Goal: Entertainment & Leisure: Consume media (video, audio)

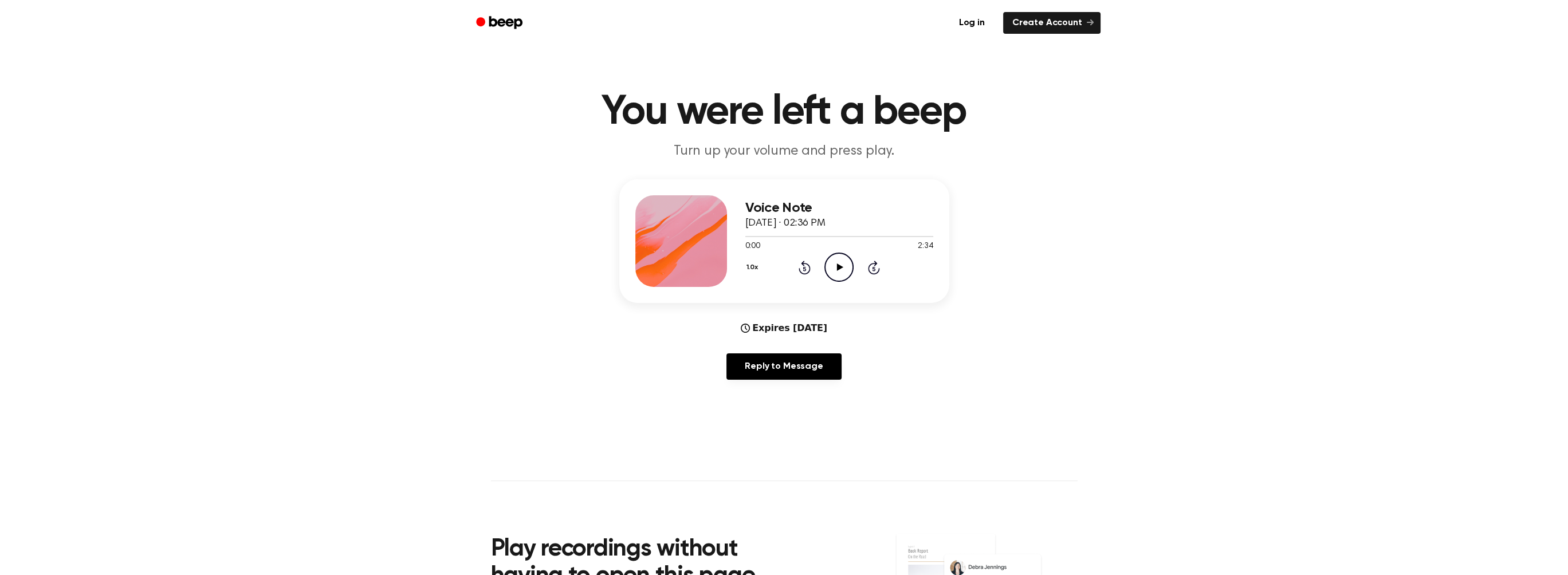
click at [841, 260] on icon "Play Audio" at bounding box center [839, 267] width 29 height 29
click at [840, 269] on icon at bounding box center [840, 267] width 6 height 7
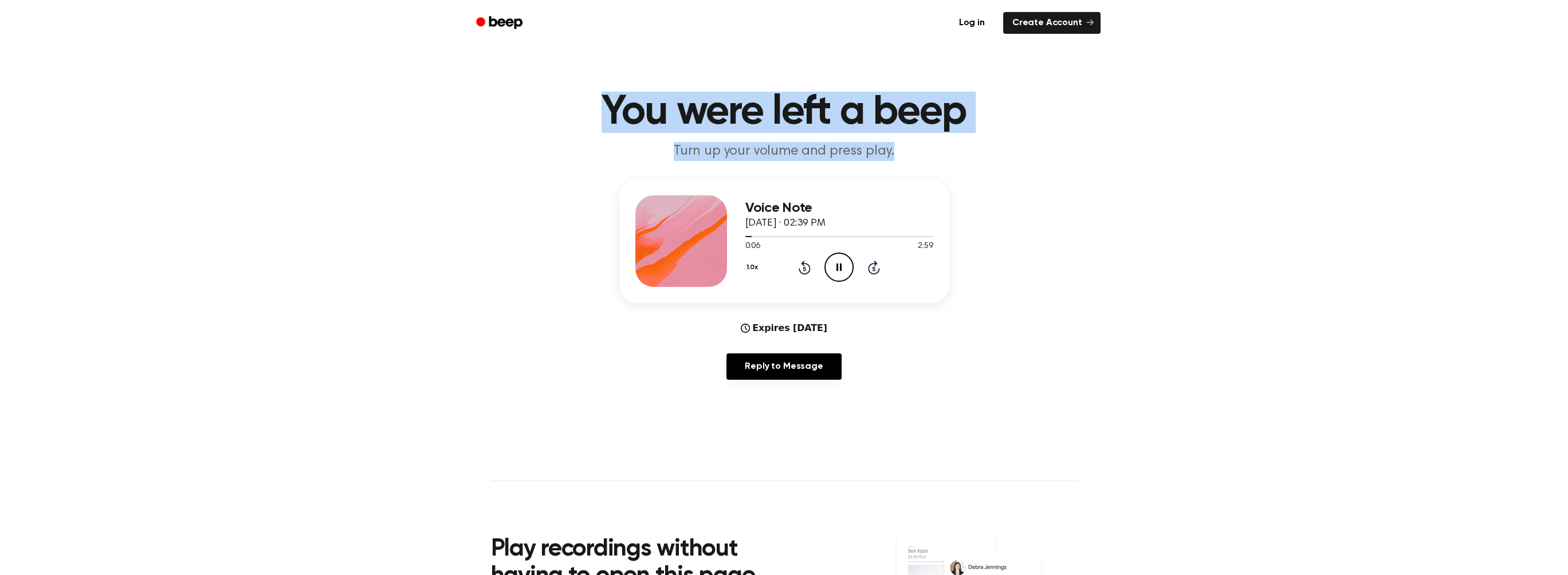
drag, startPoint x: 600, startPoint y: 115, endPoint x: 458, endPoint y: 250, distance: 195.9
click at [458, 250] on main "You were left a beep Turn up your volume and press play. Voice Note September 1…" at bounding box center [784, 369] width 1568 height 738
click at [458, 250] on div "Voice Note September 19, 2025 · 02:39 PM 0:06 2:59 Your browser does not suppor…" at bounding box center [784, 284] width 1541 height 209
